Goal: Find specific page/section: Find specific page/section

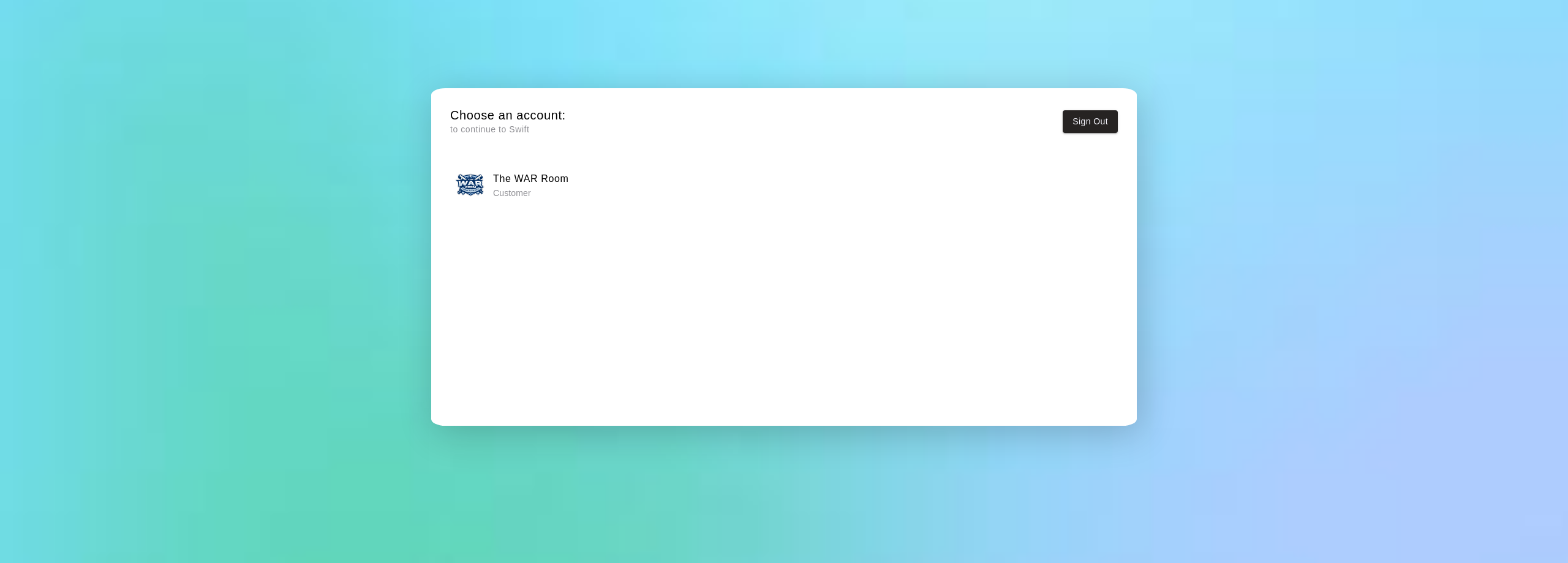
click at [540, 185] on h6 "The WAR Room" at bounding box center [531, 179] width 76 height 16
